Goal: Check status: Check status

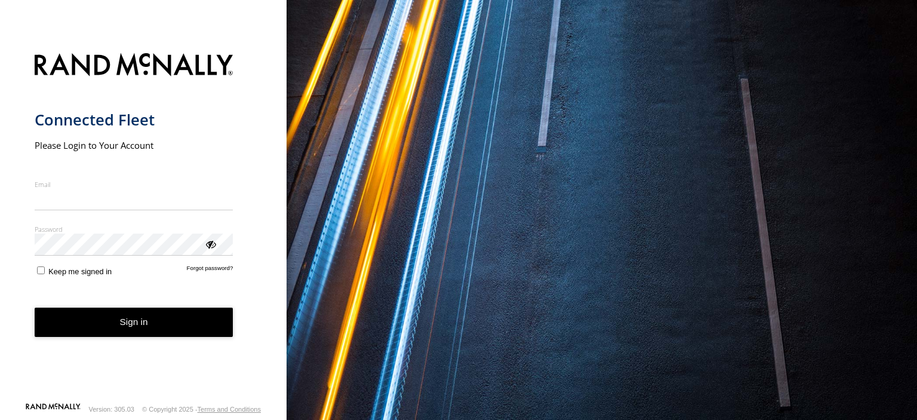
type input "**********"
click at [193, 345] on form "**********" at bounding box center [144, 224] width 218 height 356
click at [187, 321] on button "Sign in" at bounding box center [134, 321] width 199 height 29
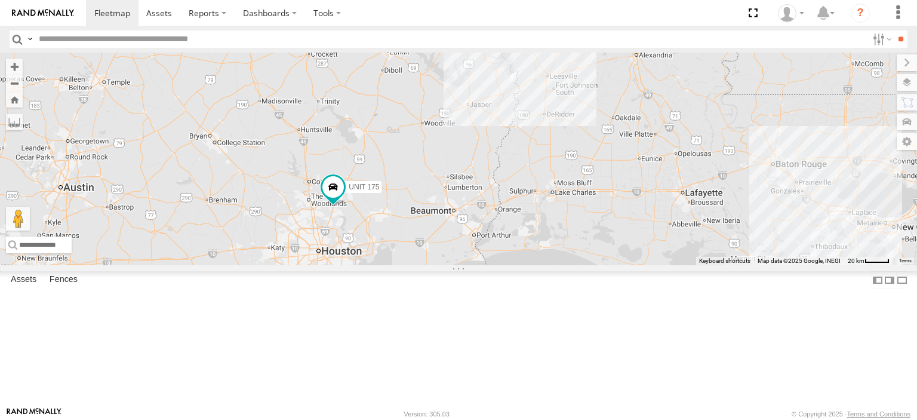
drag, startPoint x: 807, startPoint y: 217, endPoint x: 731, endPoint y: 128, distance: 117.3
click at [731, 128] on div "UNIT 175 Unit 171 3" at bounding box center [458, 159] width 917 height 213
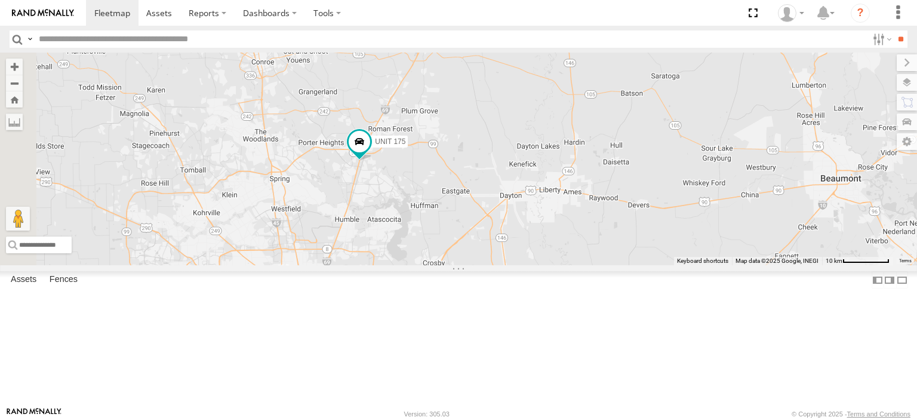
drag, startPoint x: 392, startPoint y: 298, endPoint x: 533, endPoint y: 249, distance: 149.2
click at [533, 249] on div "UNIT 175 Unit 171" at bounding box center [458, 159] width 917 height 213
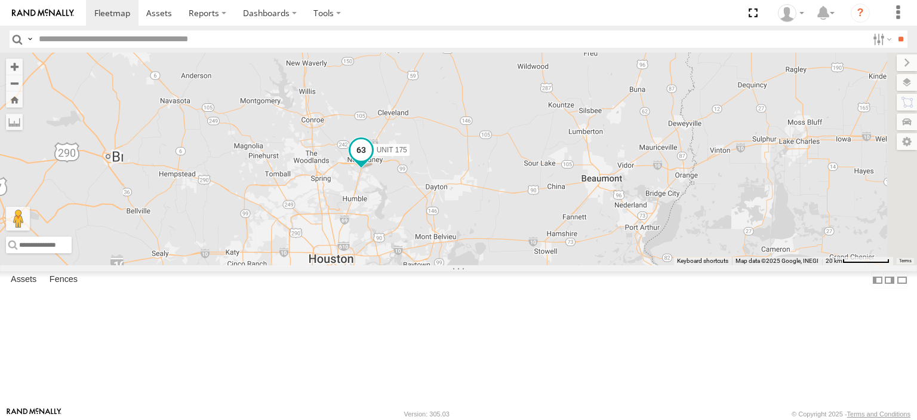
click at [372, 161] on span at bounding box center [360, 149] width 21 height 21
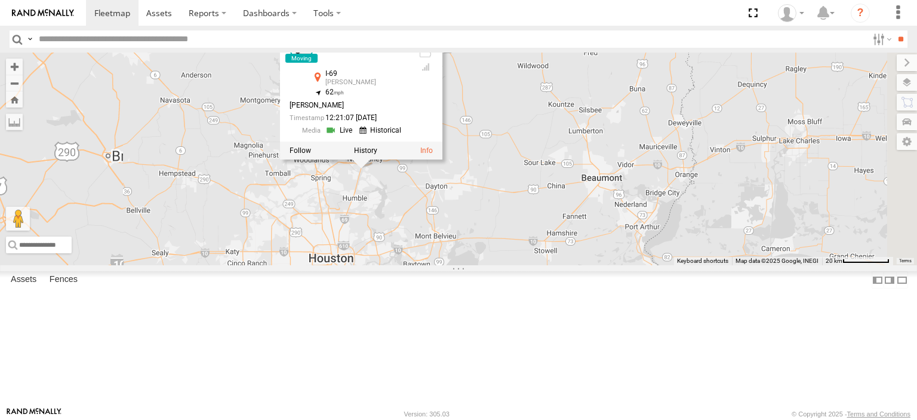
click at [313, 60] on link at bounding box center [302, 48] width 24 height 24
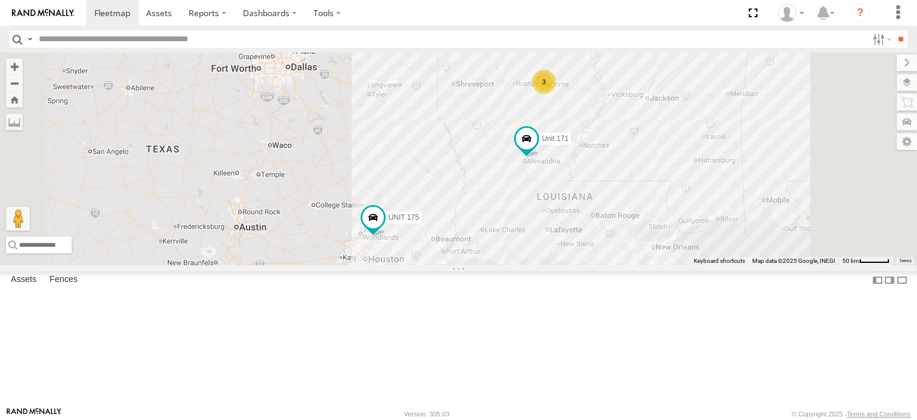
click at [0, 0] on span at bounding box center [0, 0] width 0 height 0
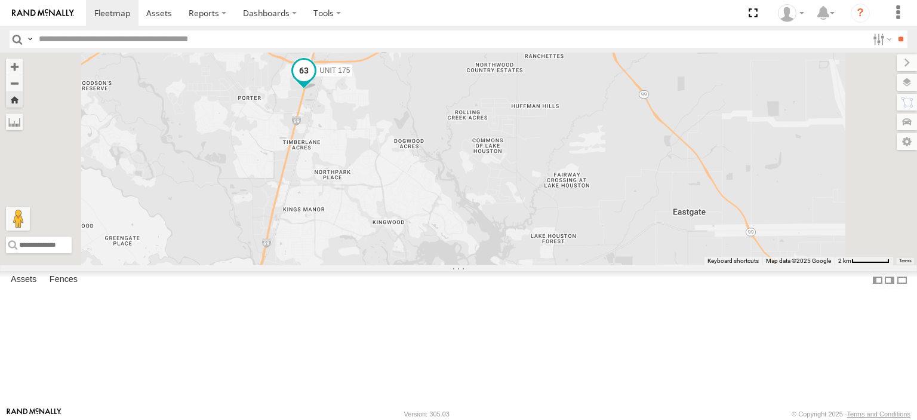
click at [315, 81] on span at bounding box center [303, 70] width 21 height 21
click at [385, 81] on div at bounding box center [304, 72] width 162 height 18
click at [320, 76] on label at bounding box center [308, 71] width 23 height 8
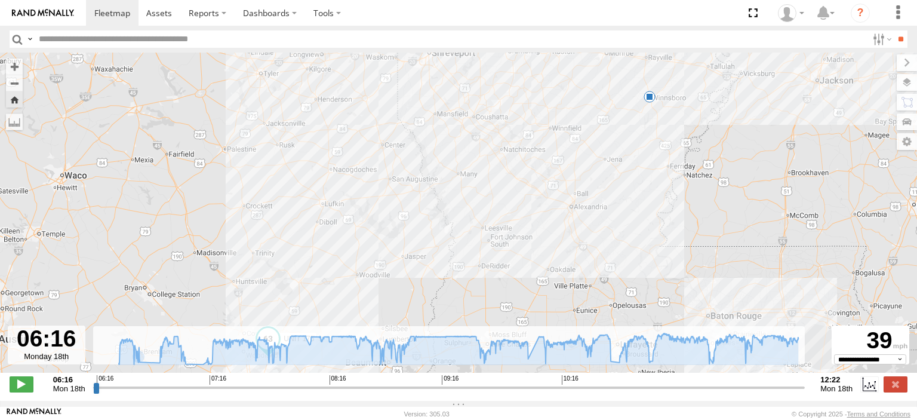
click at [97, 393] on input "range" at bounding box center [449, 387] width 712 height 11
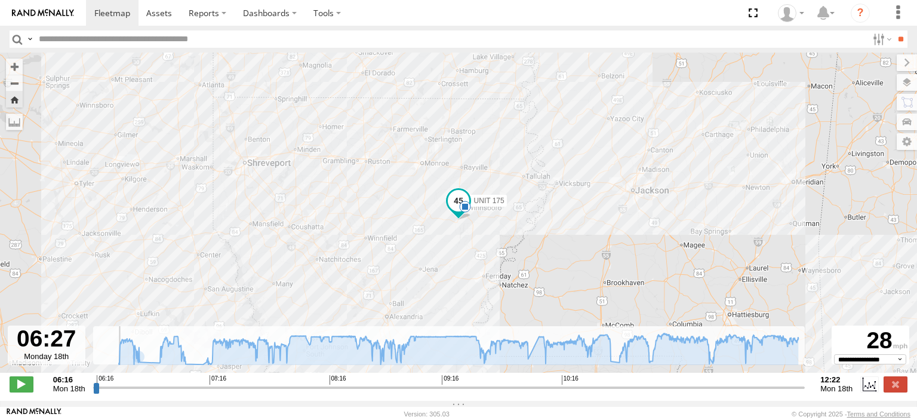
drag, startPoint x: 97, startPoint y: 391, endPoint x: 115, endPoint y: 393, distance: 18.1
click at [115, 393] on input "range" at bounding box center [449, 387] width 712 height 11
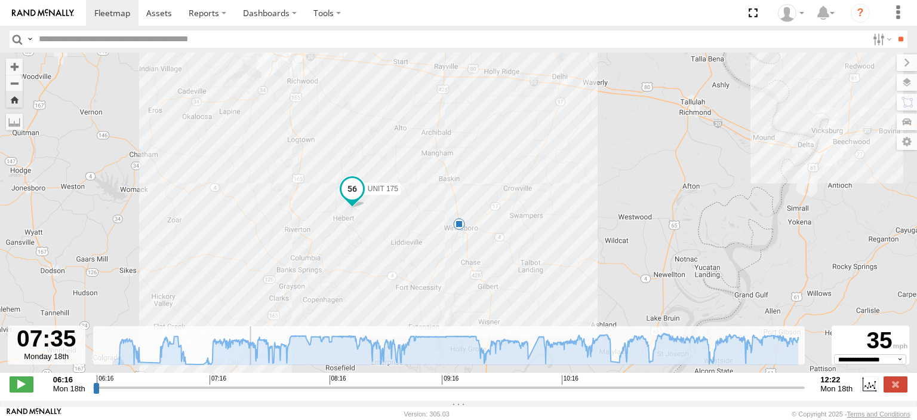
drag, startPoint x: 117, startPoint y: 395, endPoint x: 248, endPoint y: 414, distance: 132.1
type input "**********"
click at [248, 393] on input "range" at bounding box center [449, 387] width 712 height 11
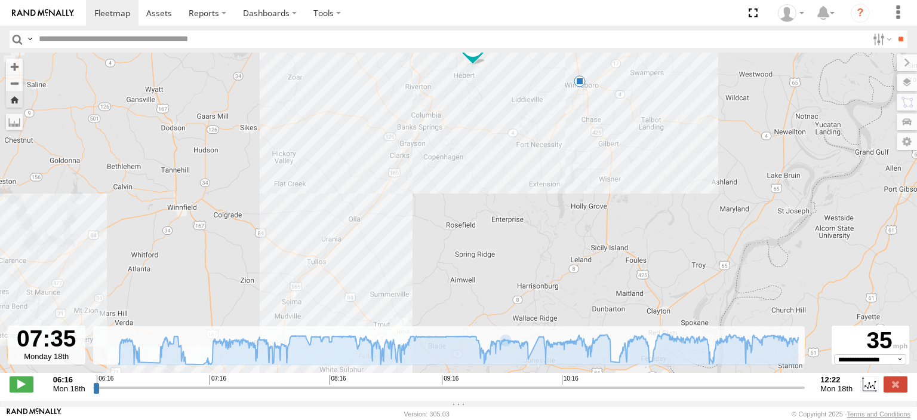
drag, startPoint x: 422, startPoint y: 294, endPoint x: 537, endPoint y: 44, distance: 276.0
click at [521, 80] on div "UNIT 175 06:37 Mon" at bounding box center [458, 219] width 917 height 333
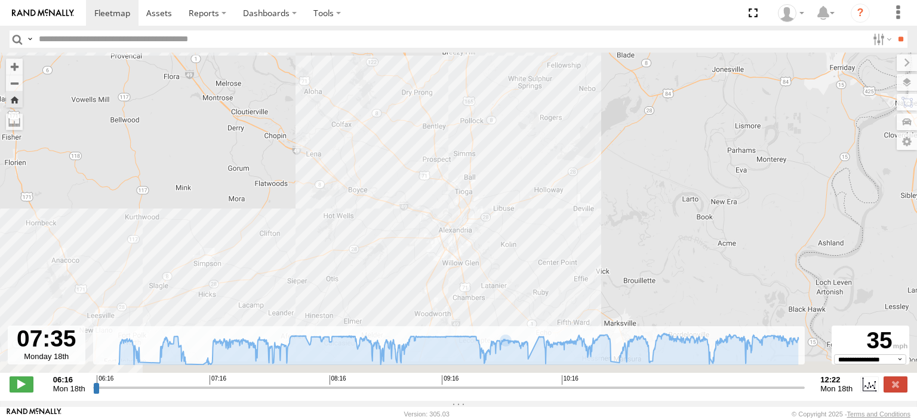
drag, startPoint x: 423, startPoint y: 275, endPoint x: 577, endPoint y: 193, distance: 174.7
click at [537, 207] on div "UNIT 175 06:37 Mon" at bounding box center [458, 219] width 917 height 333
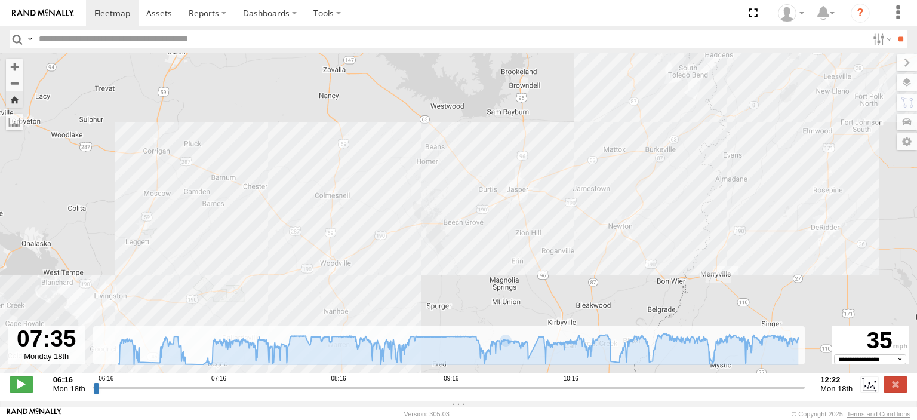
drag, startPoint x: 247, startPoint y: 276, endPoint x: 829, endPoint y: 120, distance: 602.6
click at [827, 121] on div "UNIT 175 06:37 Mon" at bounding box center [458, 219] width 917 height 333
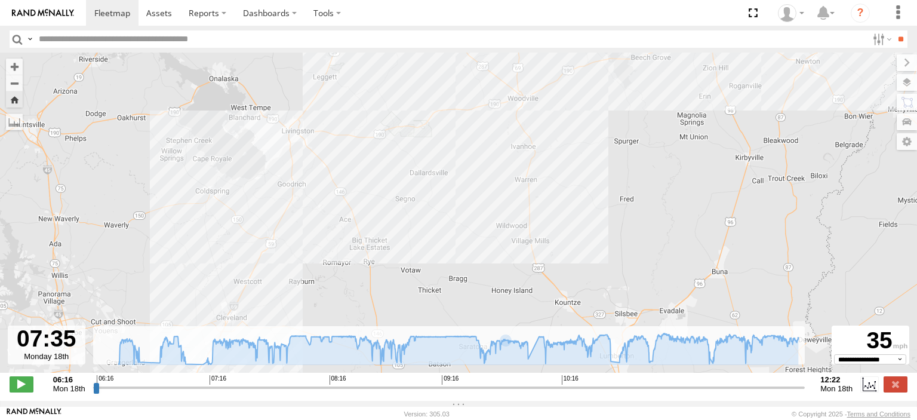
drag, startPoint x: 316, startPoint y: 279, endPoint x: 508, endPoint y: 107, distance: 257.0
click at [504, 112] on div "UNIT 175 06:37 Mon" at bounding box center [458, 219] width 917 height 333
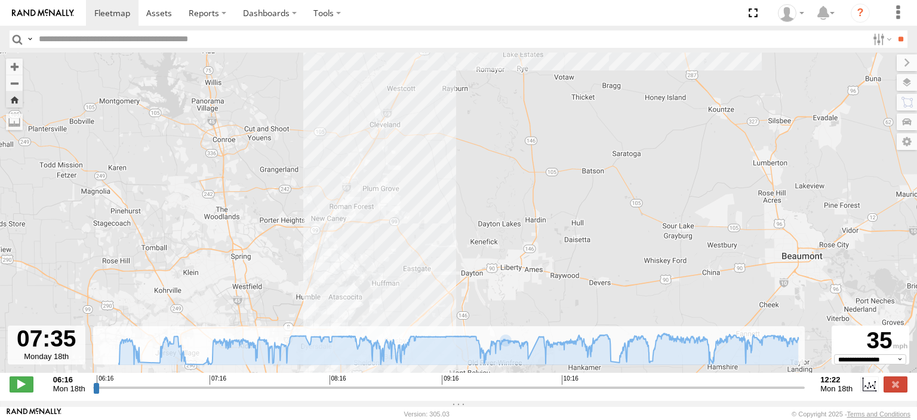
drag, startPoint x: 361, startPoint y: 269, endPoint x: 479, endPoint y: 109, distance: 198.8
click at [470, 122] on div "UNIT 175 06:37 Mon" at bounding box center [458, 219] width 917 height 333
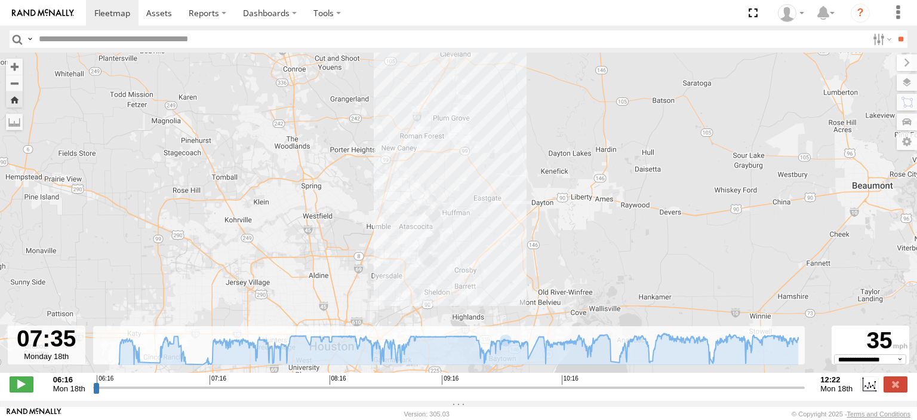
drag, startPoint x: 443, startPoint y: 179, endPoint x: 429, endPoint y: 230, distance: 53.7
click at [429, 230] on div "UNIT 175 06:37 Mon" at bounding box center [458, 219] width 917 height 333
